Goal: Task Accomplishment & Management: Manage account settings

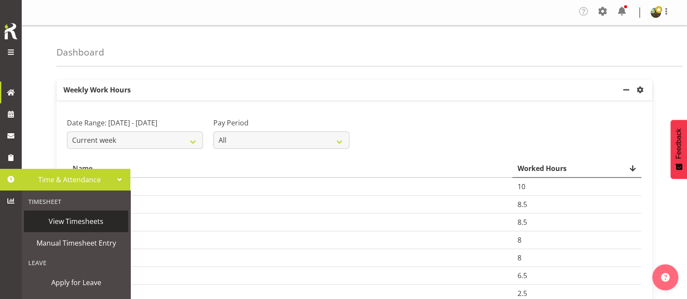
click at [83, 220] on span "View Timesheets" at bounding box center [76, 221] width 96 height 13
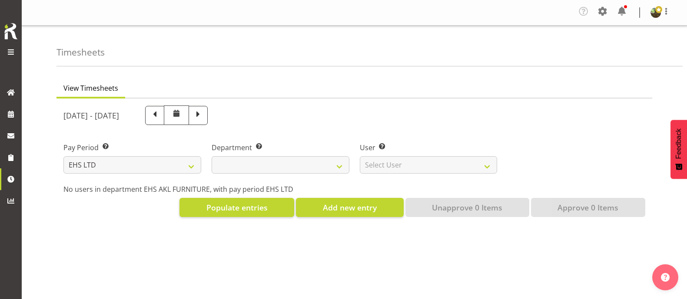
select select "7"
select select
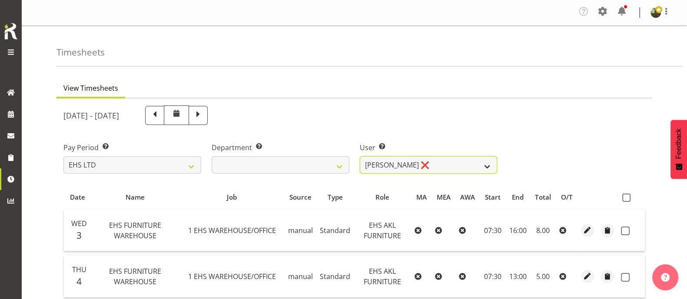
click at [485, 164] on select "Daniel Tini ❌ Filipo Iupeli ✔ Harley Wongpayuk ✔ Malae Toleafoa ✔ Manase Ward ✔…" at bounding box center [429, 164] width 138 height 17
select select "8639"
click at [360, 156] on select "Daniel Tini ❌ Filipo Iupeli ✔ Harley Wongpayuk ✔ Malae Toleafoa ✔ Manase Ward ✔…" at bounding box center [429, 164] width 138 height 17
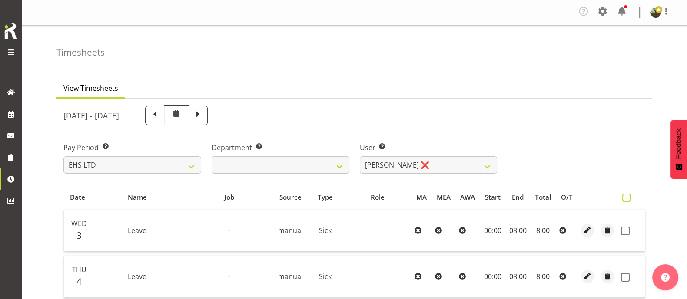
click at [627, 196] on span at bounding box center [626, 198] width 8 height 8
click at [627, 196] on input "checkbox" at bounding box center [625, 198] width 6 height 6
checkbox input "true"
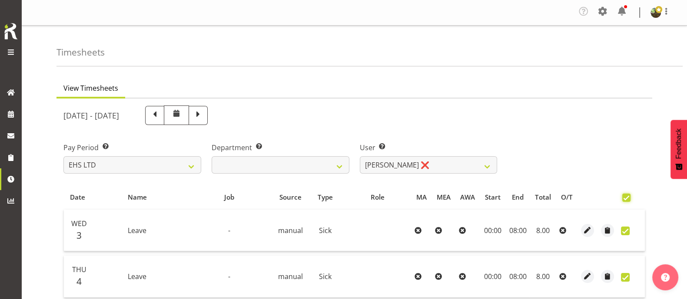
checkbox input "true"
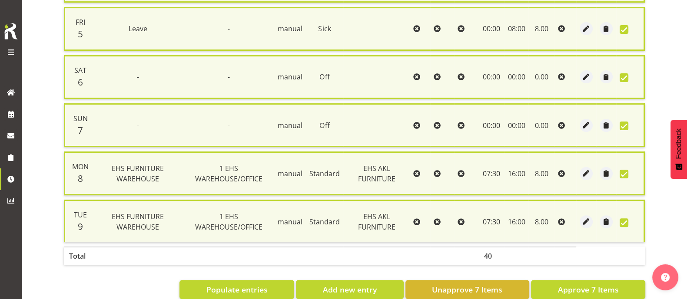
scroll to position [318, 0]
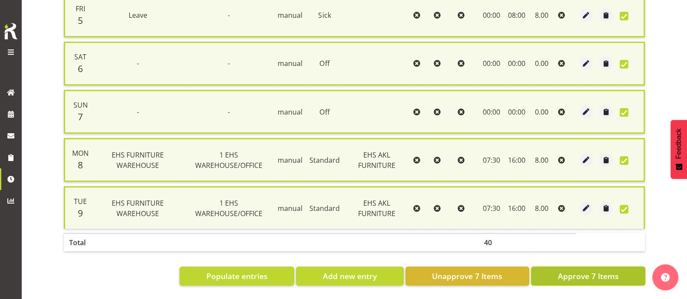
click at [590, 271] on span "Approve 7 Items" at bounding box center [588, 276] width 61 height 11
checkbox input "false"
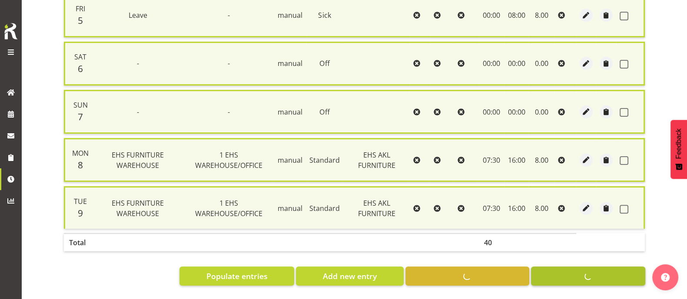
checkbox input "false"
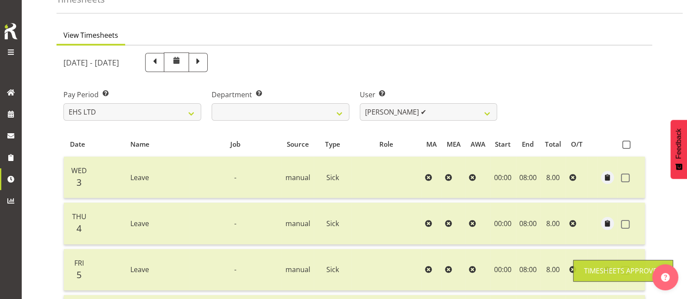
scroll to position [35, 0]
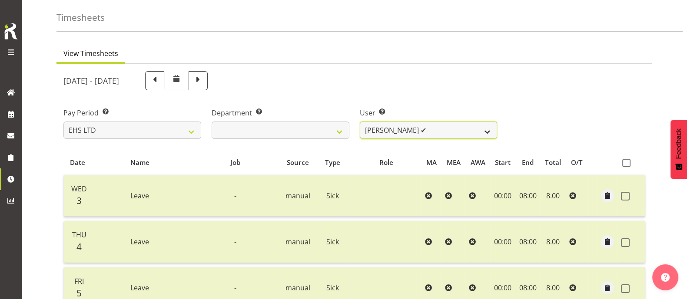
click at [454, 131] on select "Daniel Tini ❌ Filipo Iupeli ✔ Harley Wongpayuk ✔ Malae Toleafoa ✔ Manase Ward ✔…" at bounding box center [429, 130] width 138 height 17
click at [360, 122] on select "Daniel Tini ❌ Filipo Iupeli ✔ Harley Wongpayuk ✔ Malae Toleafoa ✔ Manase Ward ✔…" at bounding box center [429, 130] width 138 height 17
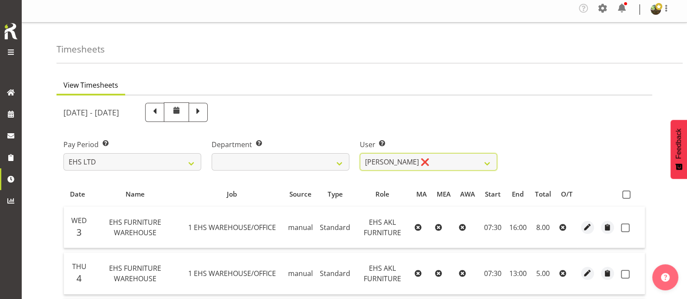
scroll to position [0, 0]
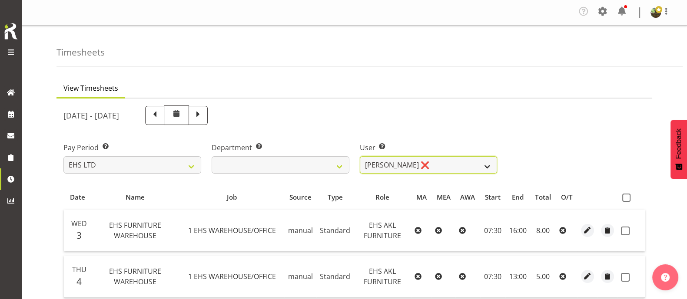
click at [453, 162] on select "Daniel Tini ❌ Filipo Iupeli ✔ Harley Wongpayuk ✔ Malae Toleafoa ✔ Manase Ward ✔…" at bounding box center [429, 164] width 138 height 17
click at [360, 156] on select "Daniel Tini ❌ Filipo Iupeli ✔ Harley Wongpayuk ✔ Malae Toleafoa ✔ Manase Ward ✔…" at bounding box center [429, 164] width 138 height 17
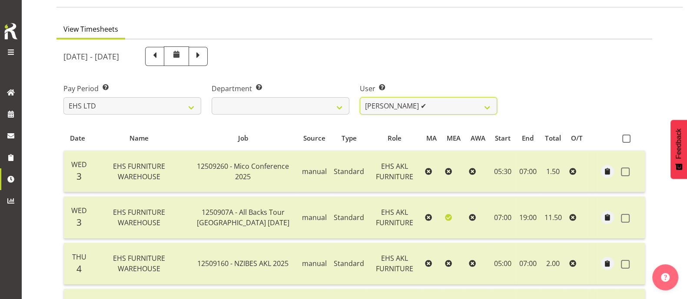
scroll to position [54, 0]
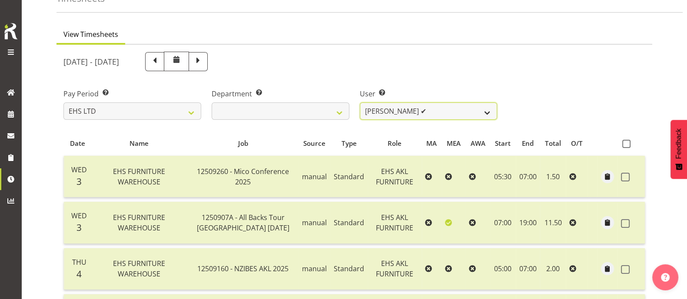
click at [461, 109] on select "Daniel Tini ❌ Filipo Iupeli ✔ Harley Wongpayuk ✔ Malae Toleafoa ✔ Manase Ward ✔…" at bounding box center [429, 111] width 138 height 17
select select "8638"
click at [360, 103] on select "Daniel Tini ❌ Filipo Iupeli ✔ Harley Wongpayuk ✔ Malae Toleafoa ✔ Manase Ward ✔…" at bounding box center [429, 111] width 138 height 17
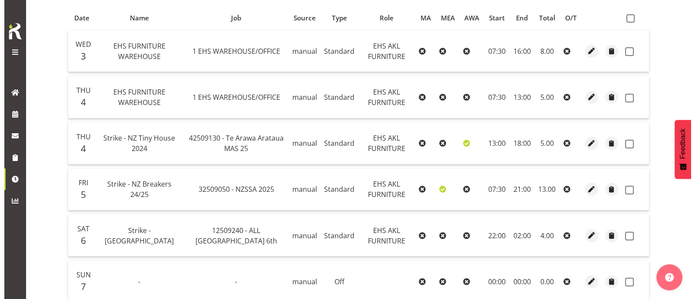
scroll to position [163, 0]
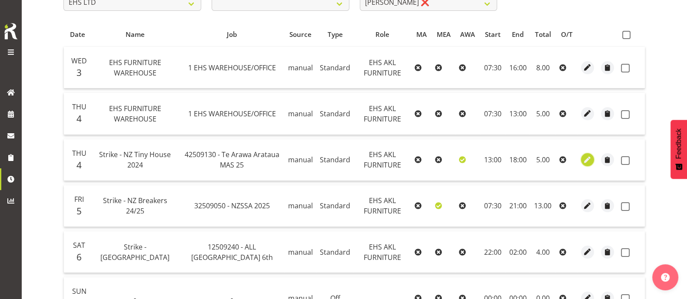
click at [589, 160] on span "button" at bounding box center [588, 160] width 10 height 10
select select "Standard"
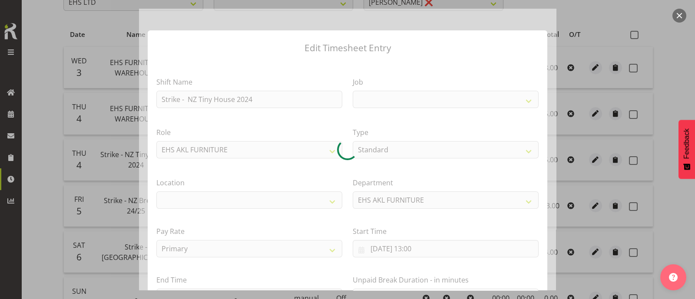
select select
select select "10387"
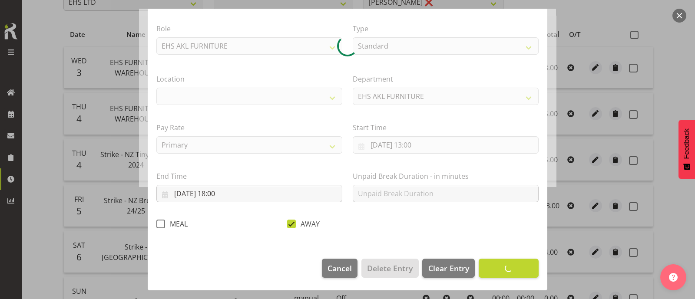
select select "35"
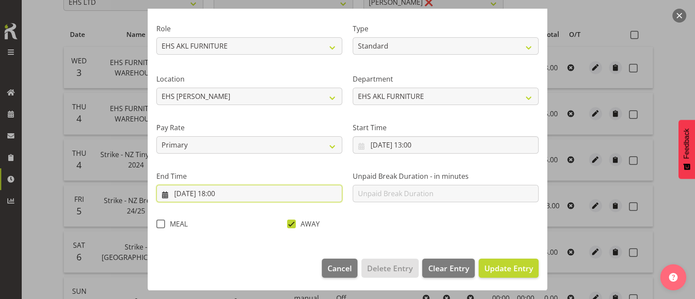
click at [226, 192] on input "04/09/2025, 18:00" at bounding box center [249, 193] width 186 height 17
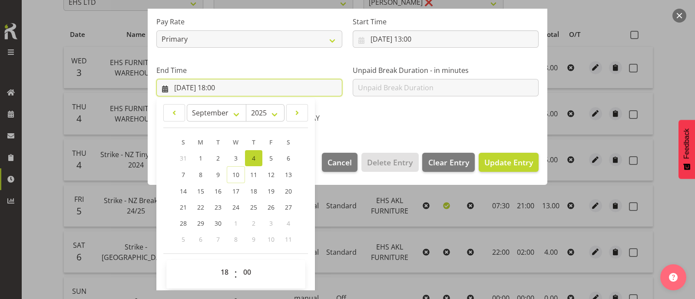
scroll to position [213, 0]
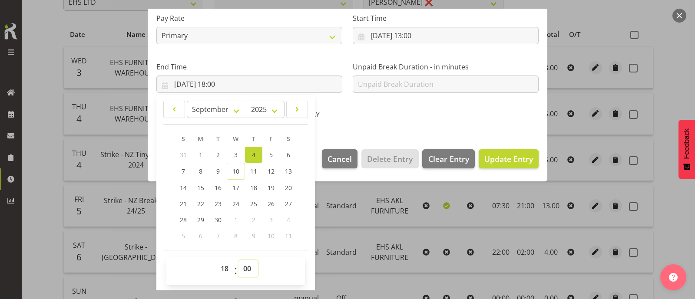
click at [248, 266] on select "00 01 02 03 04 05 06 07 08 09 10 11 12 13 14 15 16 17 18 19 20 21 22 23 24 25 2…" at bounding box center [249, 268] width 20 height 17
select select "30"
click at [239, 260] on select "00 01 02 03 04 05 06 07 08 09 10 11 12 13 14 15 16 17 18 19 20 21 22 23 24 25 2…" at bounding box center [249, 268] width 20 height 17
type input "04/09/2025, 18:30"
click at [499, 159] on span "Update Entry" at bounding box center [509, 159] width 49 height 10
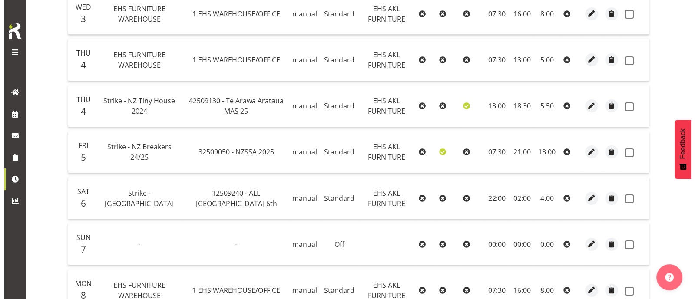
scroll to position [272, 0]
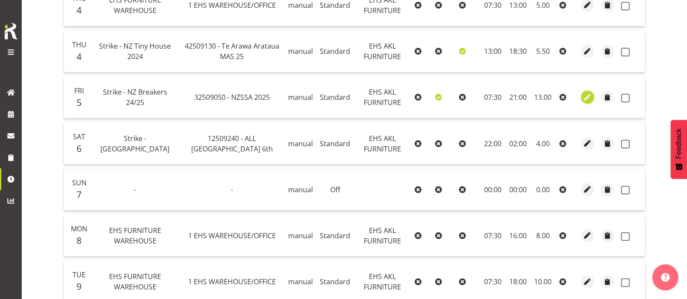
click at [587, 95] on span "button" at bounding box center [588, 98] width 10 height 10
select select "Standard"
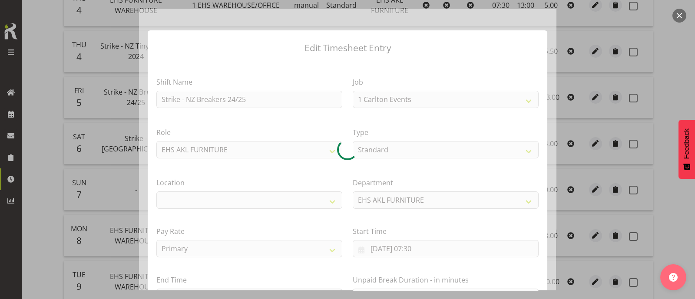
select select "9321"
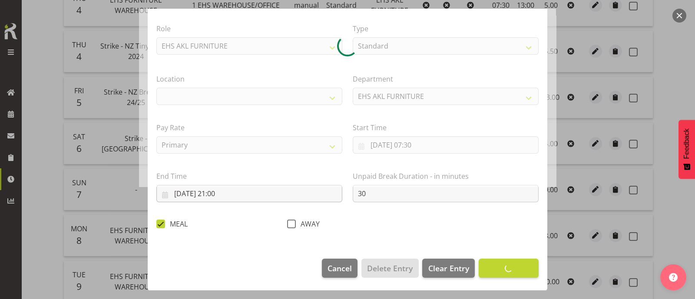
select select "35"
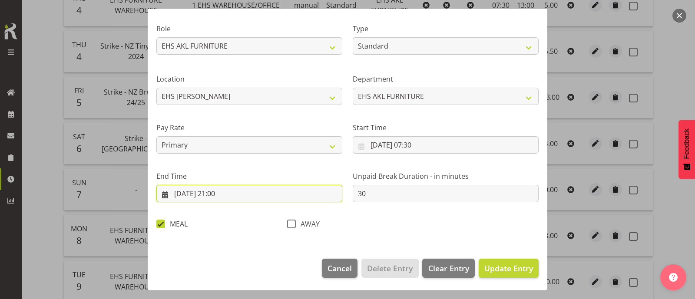
click at [219, 194] on input "05/09/2025, 21:00" at bounding box center [249, 193] width 186 height 17
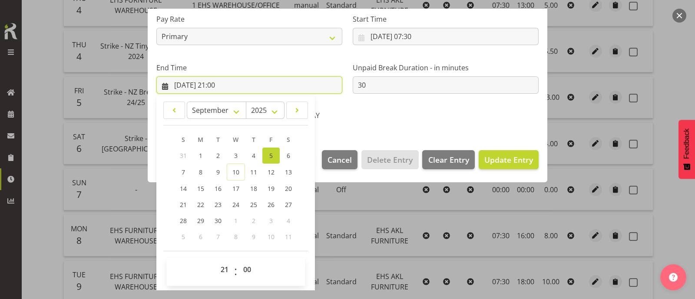
scroll to position [213, 0]
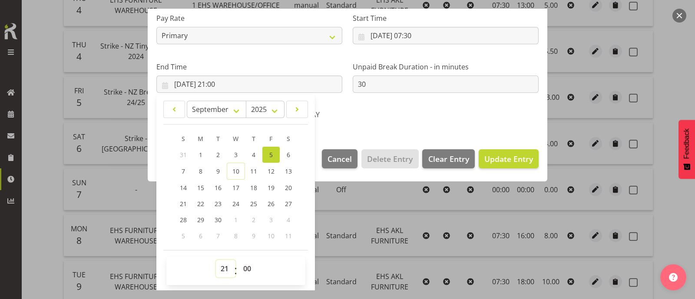
click at [225, 268] on select "00 01 02 03 04 05 06 07 08 09 10 11 12 13 14 15 16 17 18 19 20 21 22 23" at bounding box center [226, 268] width 20 height 17
select select "19"
click at [216, 260] on select "00 01 02 03 04 05 06 07 08 09 10 11 12 13 14 15 16 17 18 19 20 21 22 23" at bounding box center [226, 268] width 20 height 17
type input "05/09/2025, 19:00"
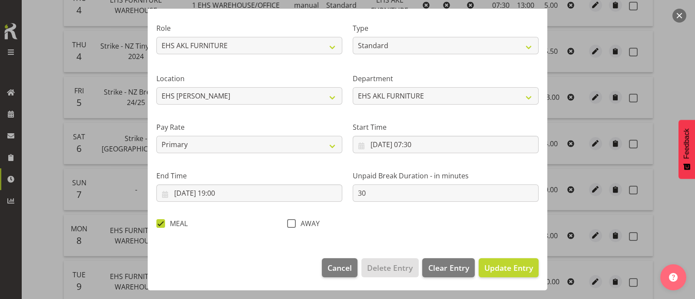
scroll to position [104, 0]
click at [496, 266] on span "Update Entry" at bounding box center [509, 268] width 49 height 10
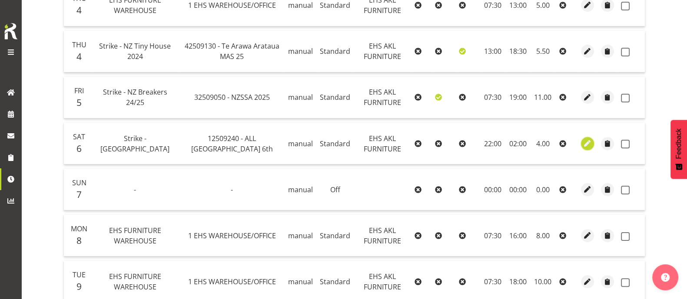
click at [586, 144] on span "button" at bounding box center [588, 144] width 10 height 10
select select "Standard"
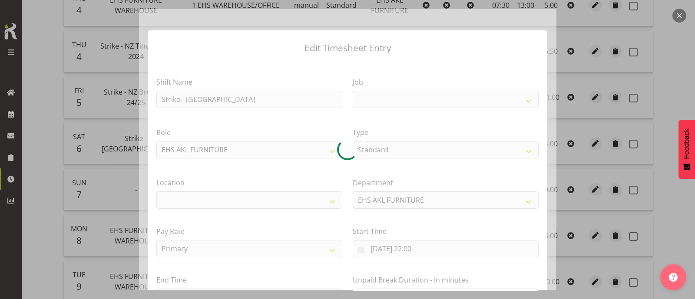
select select
select select "10268"
select select "35"
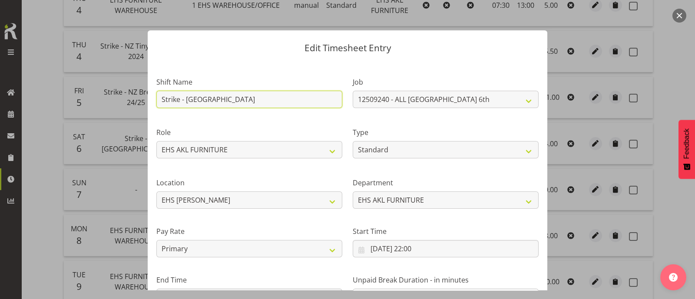
drag, startPoint x: 187, startPoint y: 99, endPoint x: 261, endPoint y: 99, distance: 73.9
click at [261, 99] on input "Strike - Cordis Hotel" at bounding box center [249, 99] width 186 height 17
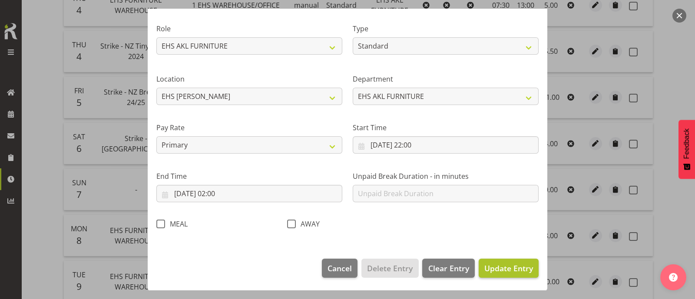
type input "Strike - All Blacks Eden Park 6th"
click at [508, 269] on span "Update Entry" at bounding box center [509, 268] width 49 height 10
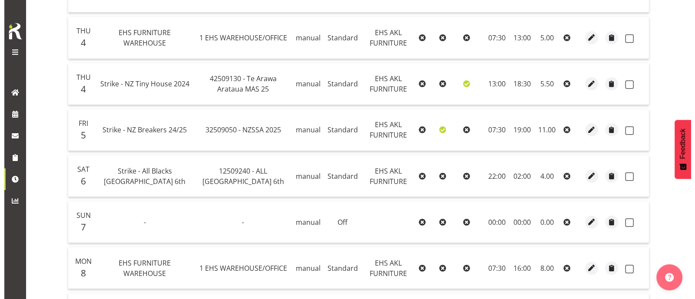
scroll to position [217, 0]
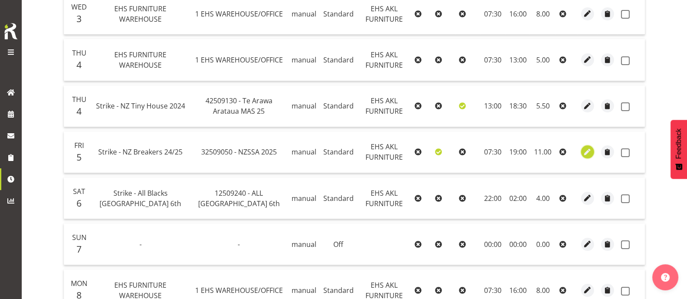
click at [586, 151] on span "button" at bounding box center [588, 152] width 10 height 10
select select "Standard"
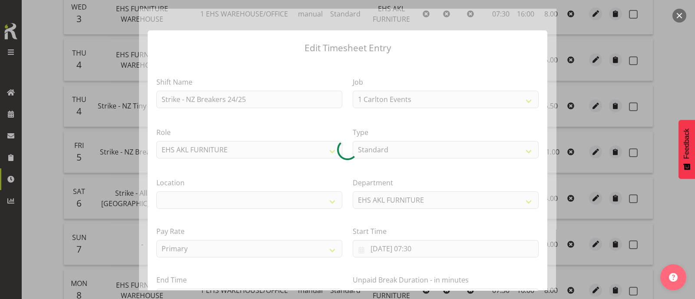
select select "9321"
select select "35"
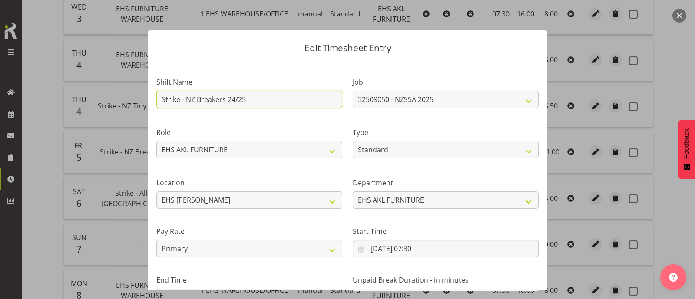
click at [252, 99] on input "Strike - NZ Breakers 24/25" at bounding box center [249, 99] width 186 height 17
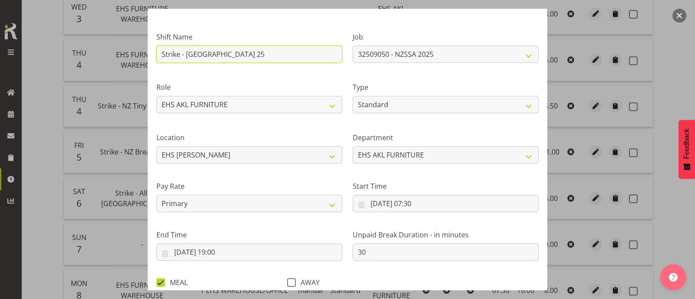
scroll to position [104, 0]
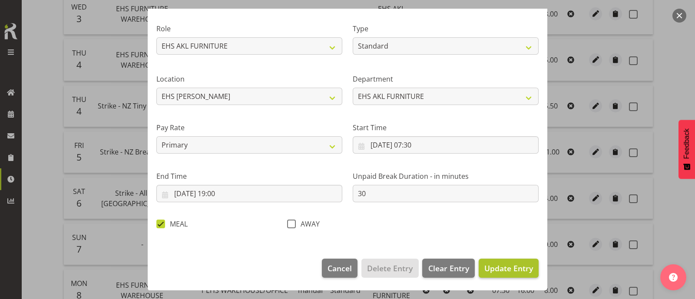
type input "Strike - NZSSA 25"
click at [510, 268] on span "Update Entry" at bounding box center [509, 268] width 49 height 10
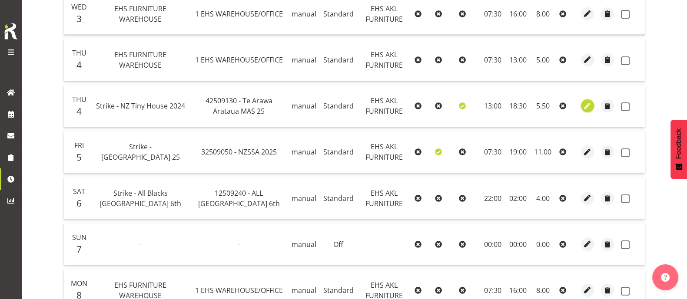
click at [588, 104] on span "button" at bounding box center [588, 106] width 10 height 10
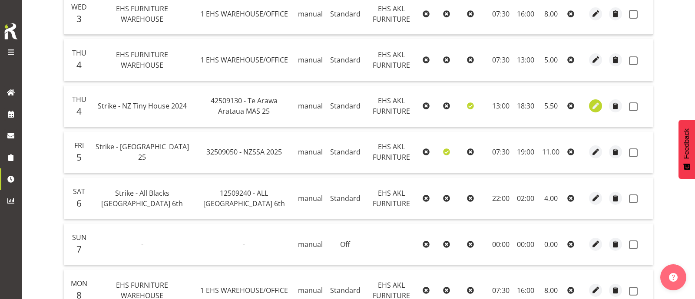
select select "Standard"
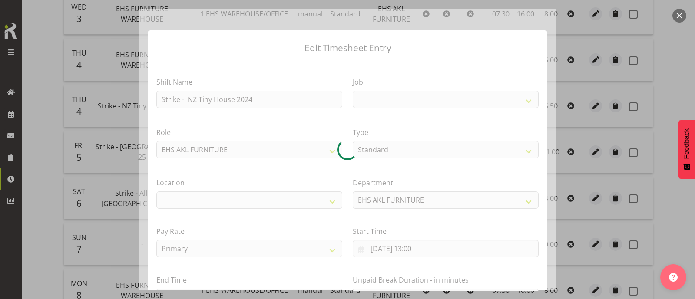
select select
select select "10387"
select select "35"
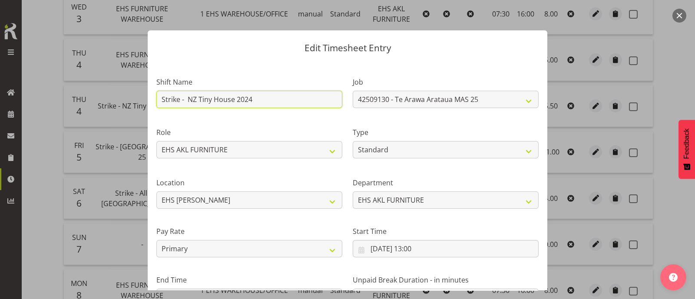
click at [265, 98] on input "Strike - NZ Tiny House 2024" at bounding box center [249, 99] width 186 height 17
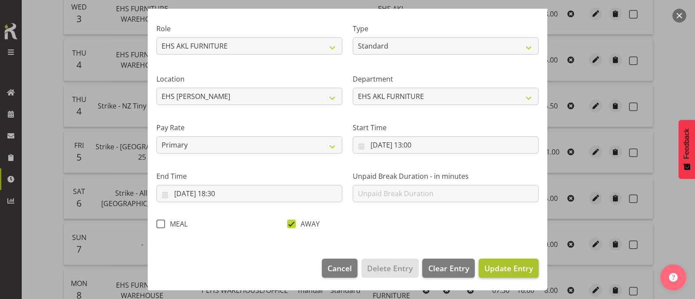
type input "Strike - Te Arawa MAS"
click at [485, 269] on span "Update Entry" at bounding box center [509, 268] width 49 height 10
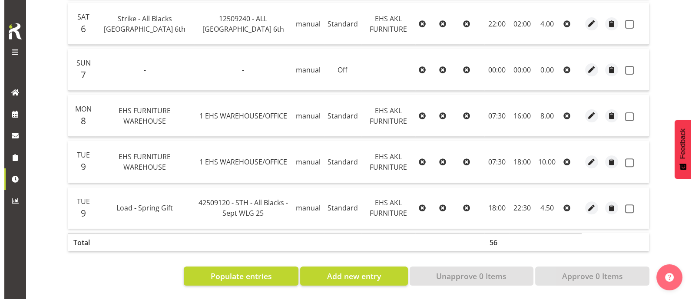
scroll to position [399, 0]
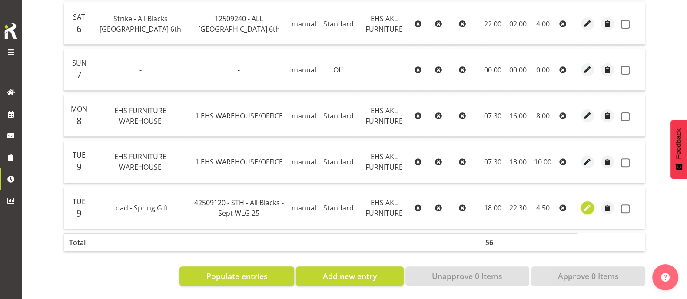
click at [586, 203] on span "button" at bounding box center [588, 208] width 10 height 10
select select "Standard"
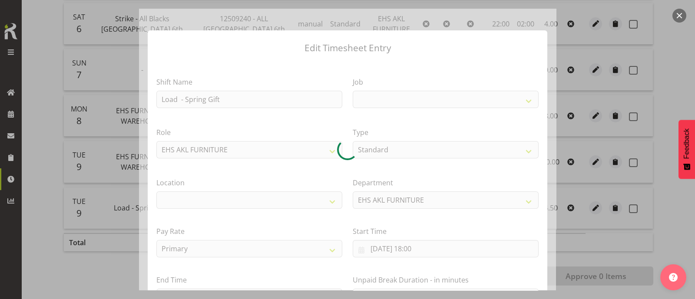
select select
select select "10172"
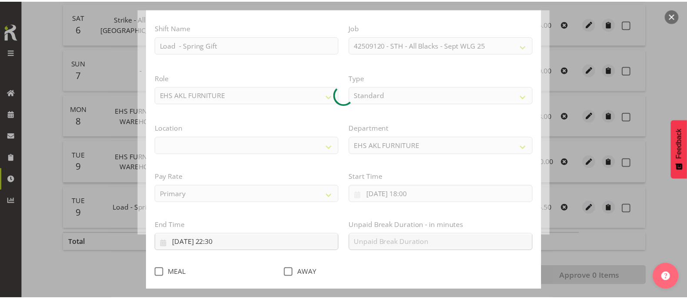
scroll to position [104, 0]
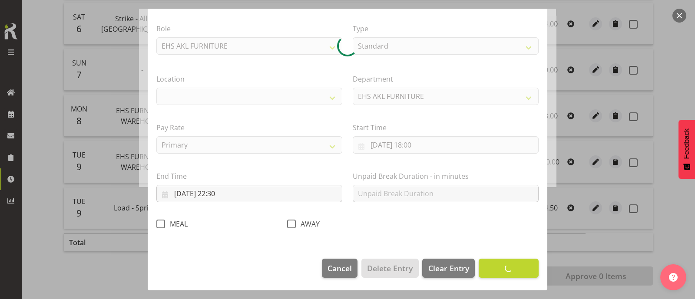
select select "35"
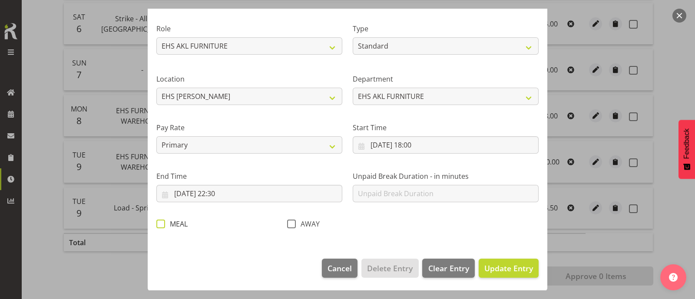
click at [160, 226] on span at bounding box center [160, 224] width 9 height 9
click at [160, 226] on input "MEAL" at bounding box center [159, 224] width 6 height 6
checkbox input "true"
click at [514, 268] on span "Update Entry" at bounding box center [509, 268] width 49 height 10
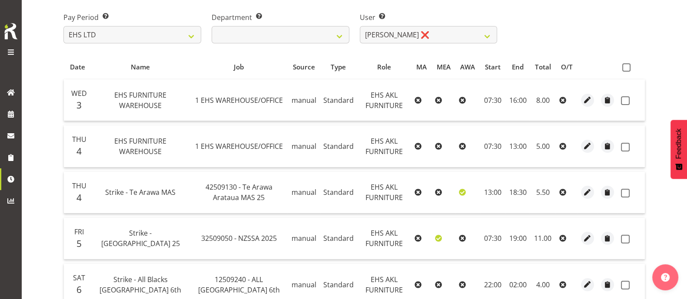
scroll to position [73, 0]
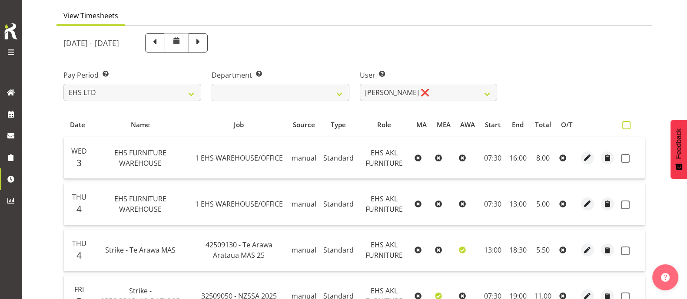
click at [629, 121] on span at bounding box center [626, 125] width 8 height 8
click at [628, 123] on input "checkbox" at bounding box center [625, 126] width 6 height 6
checkbox input "true"
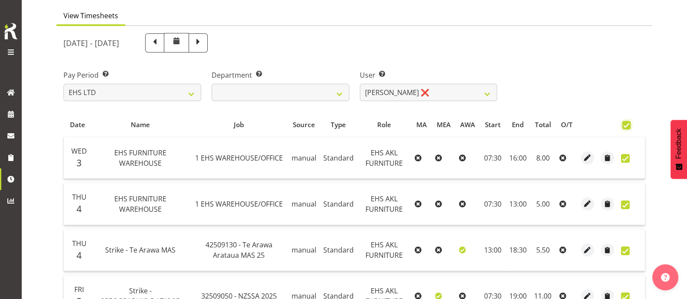
checkbox input "true"
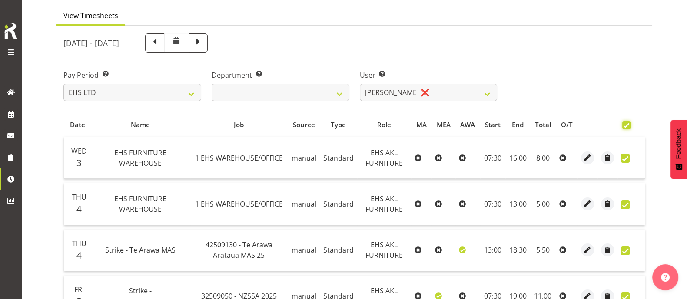
checkbox input "true"
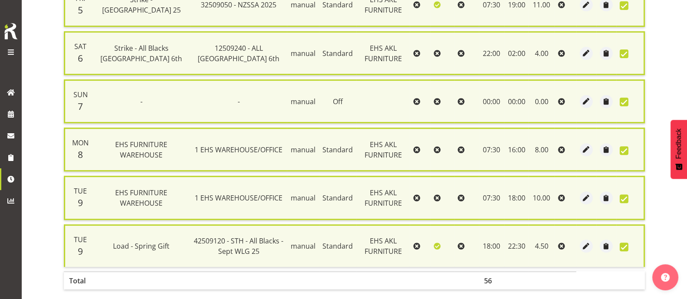
scroll to position [414, 0]
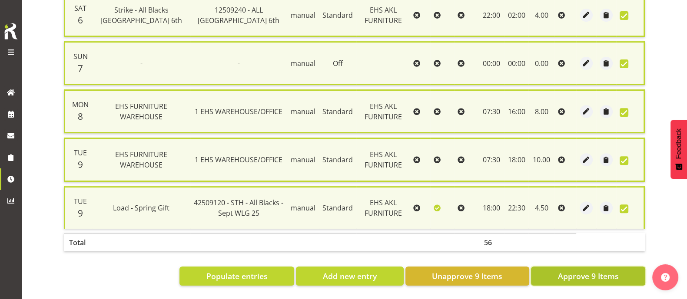
click at [611, 271] on span "Approve 9 Items" at bounding box center [588, 276] width 61 height 11
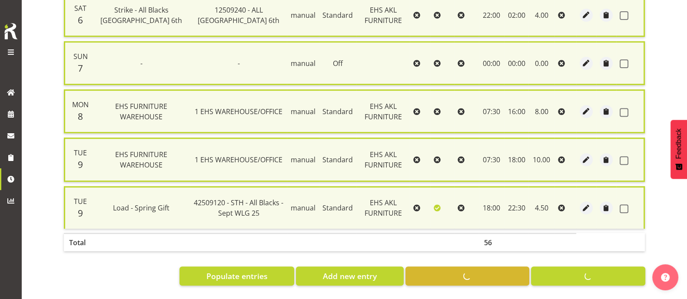
checkbox input "false"
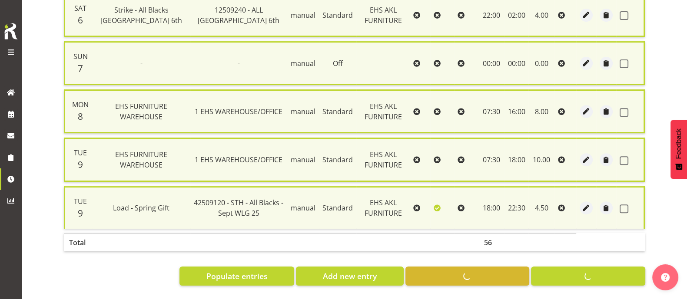
checkbox input "false"
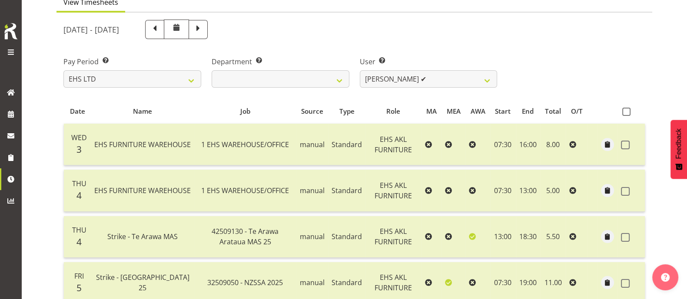
scroll to position [18, 0]
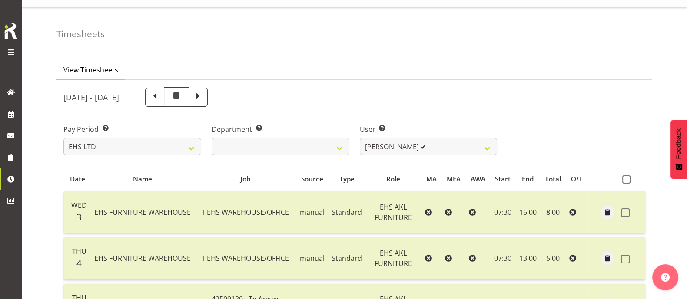
click at [432, 157] on div "User Select user. Note: This is filtered down by the previous two drop-down ite…" at bounding box center [429, 136] width 148 height 49
click at [432, 151] on select "Daniel Tini ✔ Filipo Iupeli ✔ Harley Wongpayuk ✔ Malae Toleafoa ✔ Manase Ward ✔…" at bounding box center [429, 146] width 138 height 17
